Goal: Use online tool/utility: Utilize a website feature to perform a specific function

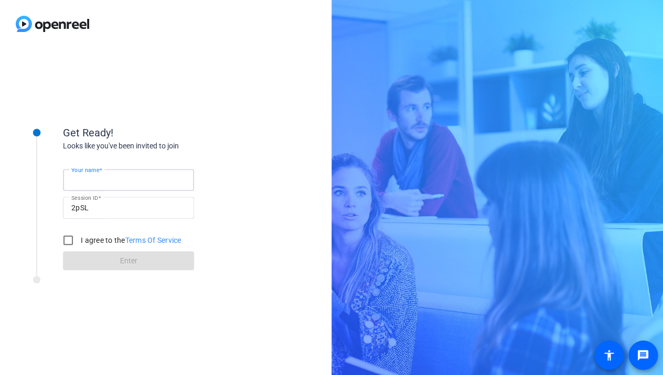
click at [166, 178] on input "Your name" at bounding box center [128, 180] width 114 height 13
type input "[PERSON_NAME]"
click at [58, 230] on input "I agree to the Terms Of Service" at bounding box center [68, 240] width 21 height 21
checkbox input "true"
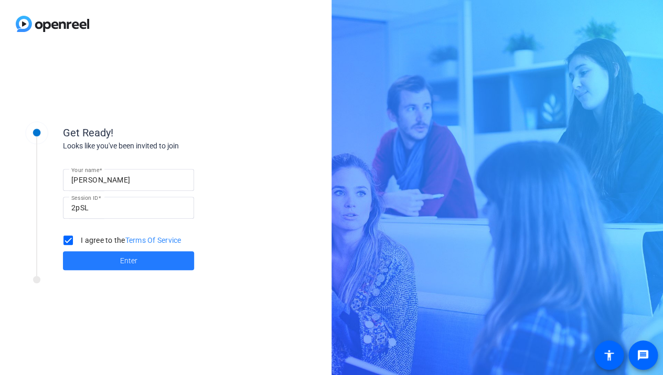
click at [152, 263] on span at bounding box center [128, 260] width 131 height 25
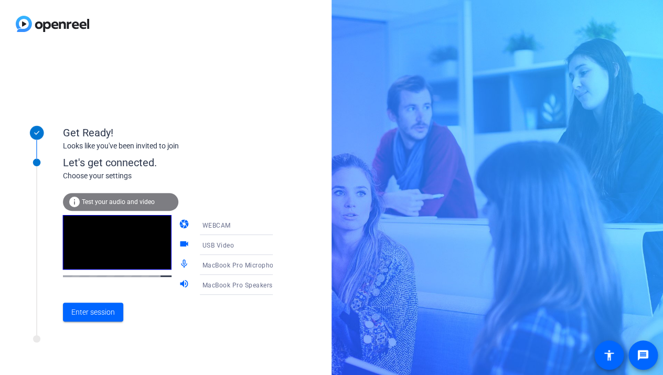
click at [277, 267] on icon at bounding box center [283, 265] width 13 height 13
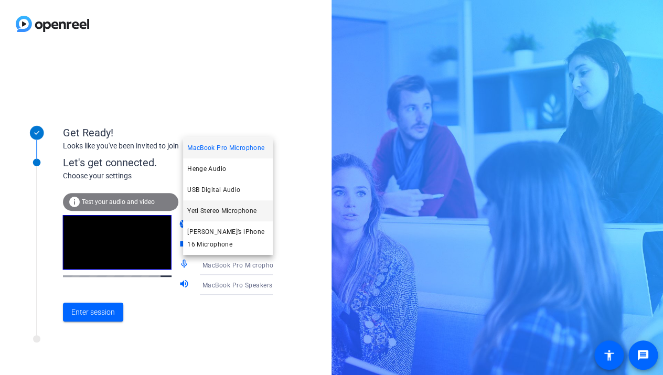
click at [235, 213] on span "Yeti Stereo Microphone" at bounding box center [221, 211] width 69 height 13
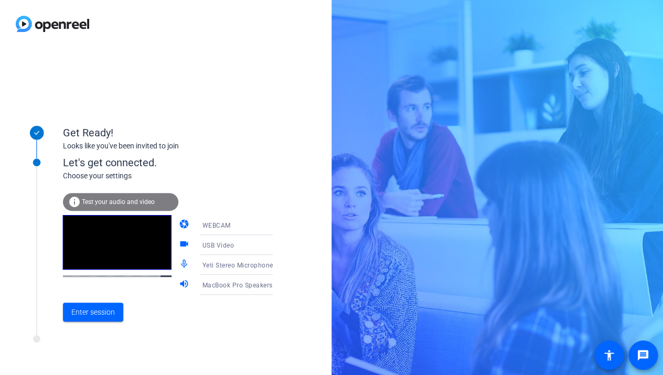
click at [281, 224] on icon at bounding box center [283, 225] width 5 height 3
click at [273, 188] on div at bounding box center [331, 187] width 663 height 375
click at [112, 316] on span "Enter session" at bounding box center [93, 312] width 44 height 11
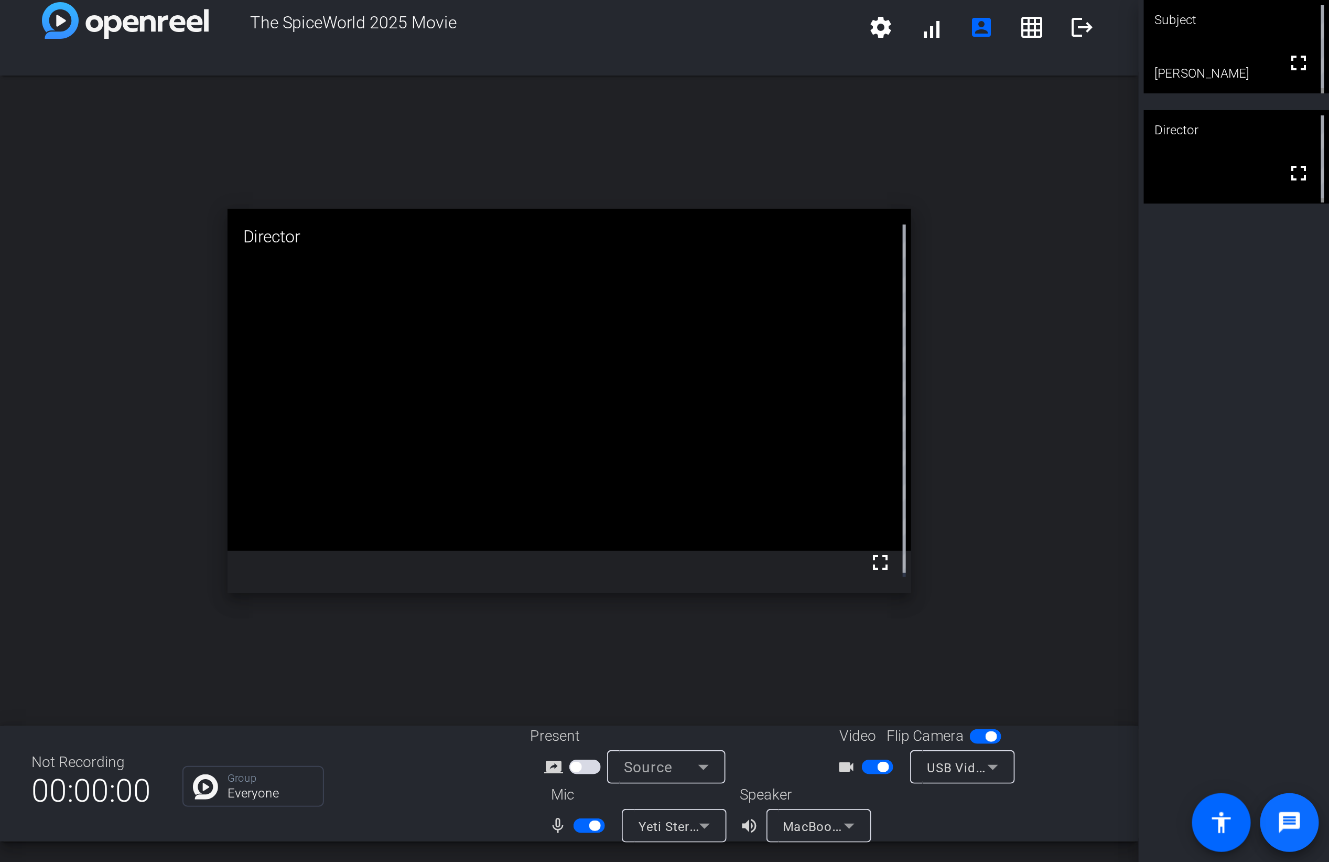
scroll to position [12, 0]
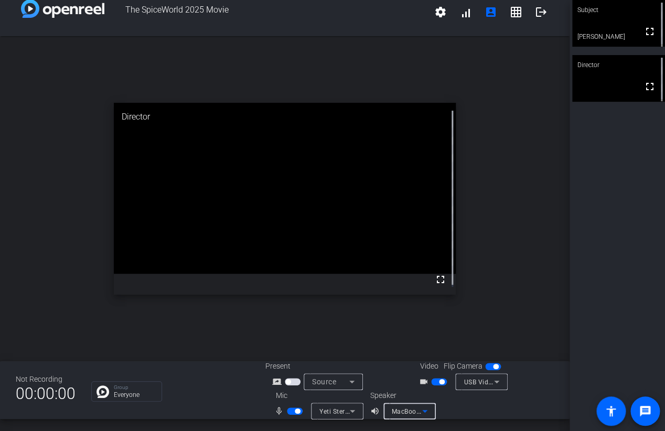
click at [423, 374] on icon at bounding box center [424, 411] width 5 height 3
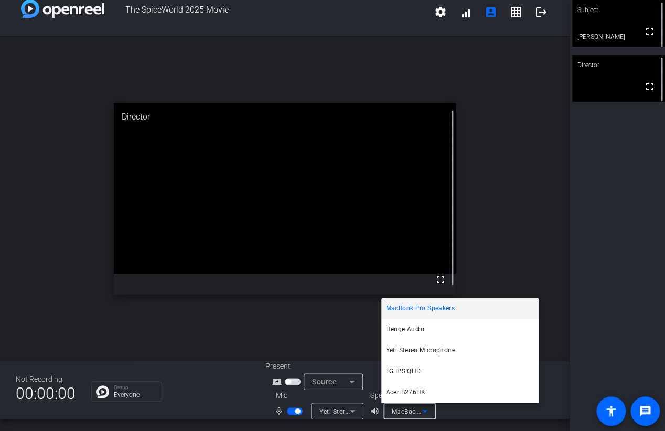
click at [595, 250] on div at bounding box center [332, 215] width 665 height 431
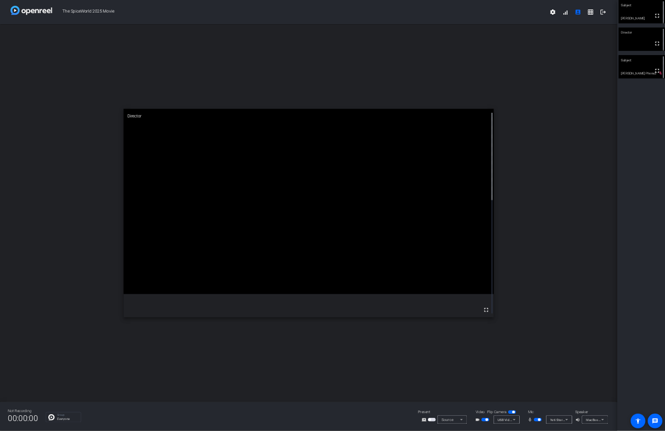
scroll to position [0, 0]
